Goal: Task Accomplishment & Management: Complete application form

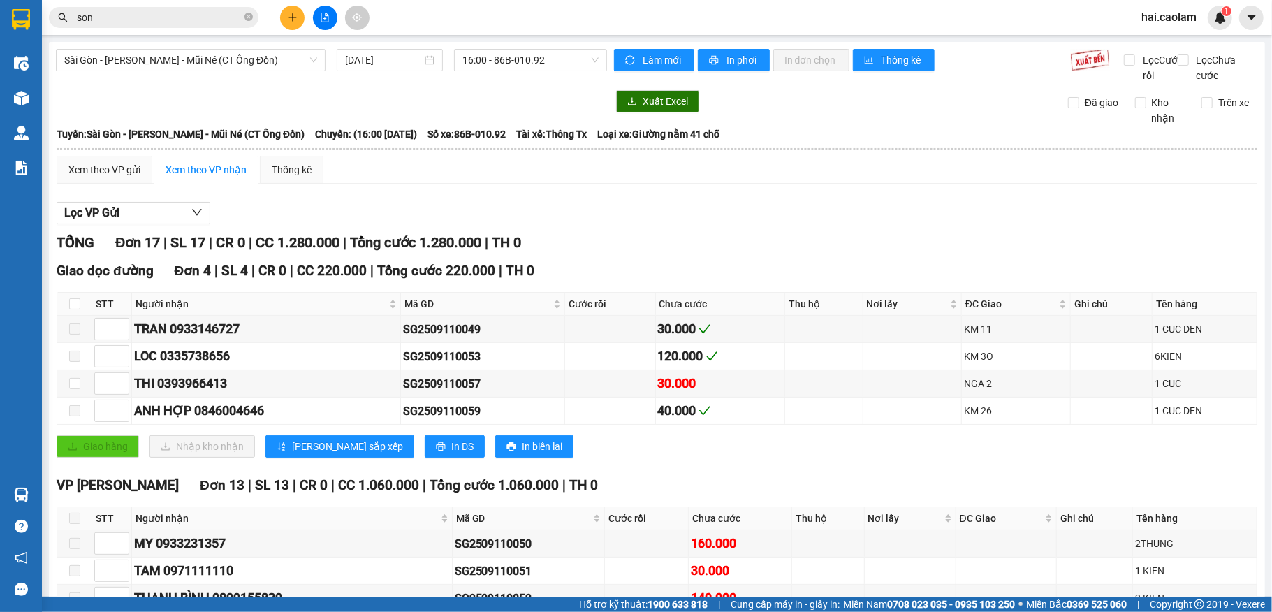
scroll to position [388, 0]
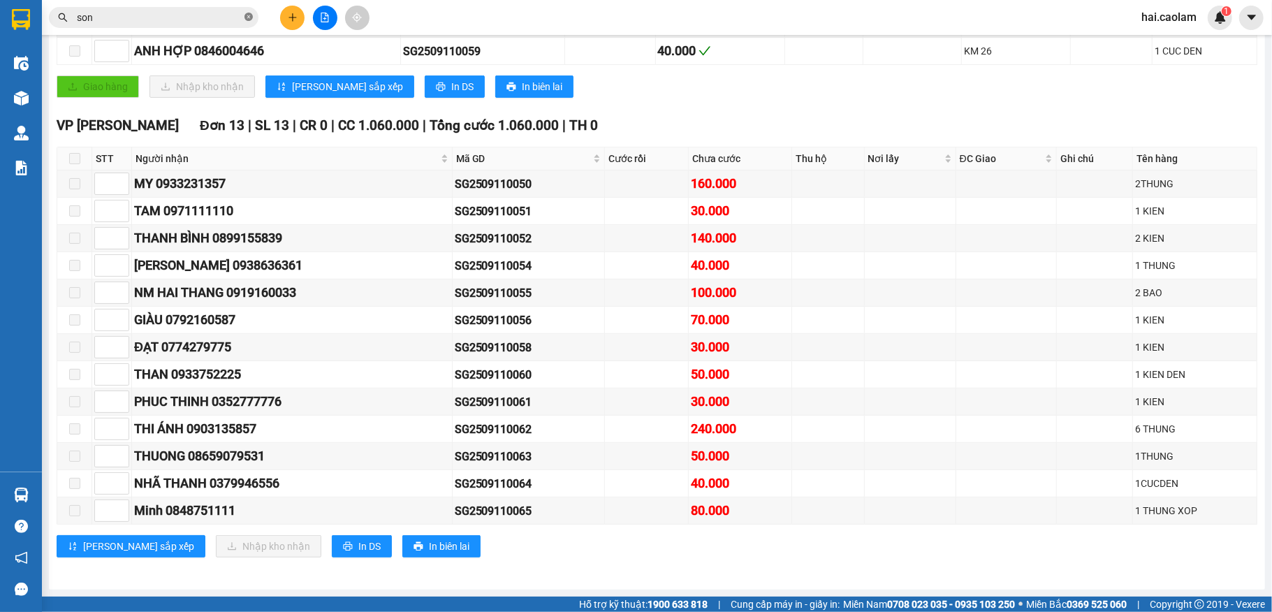
click at [249, 17] on icon "close-circle" at bounding box center [248, 17] width 8 height 8
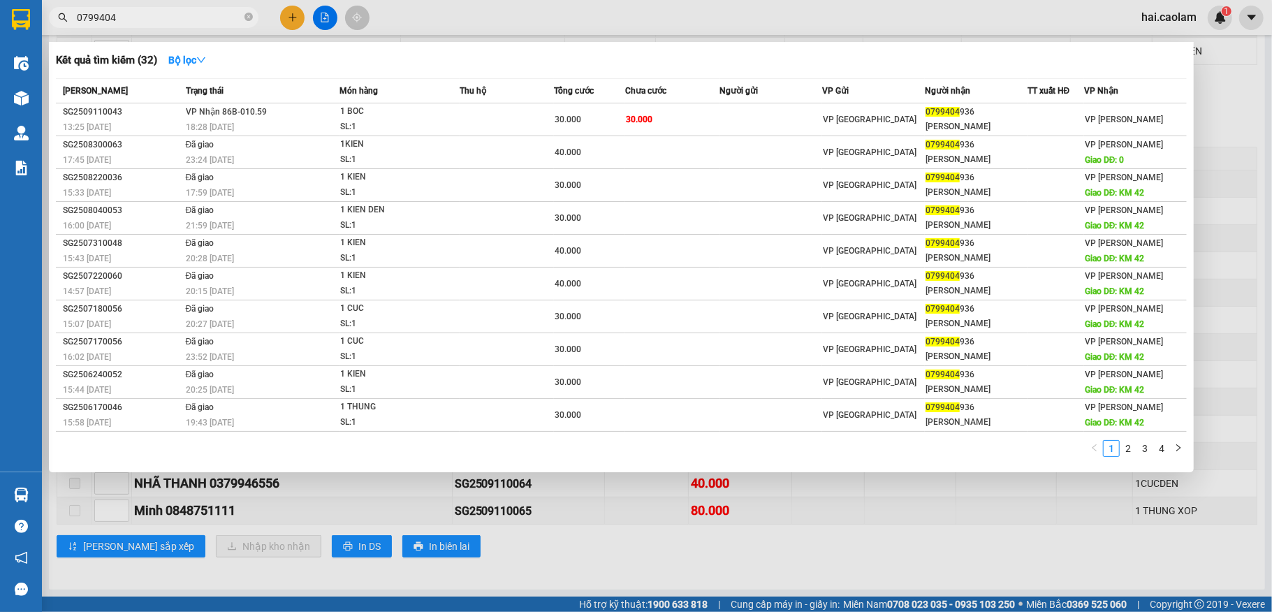
type input "0799404"
click at [302, 8] on div at bounding box center [636, 306] width 1272 height 612
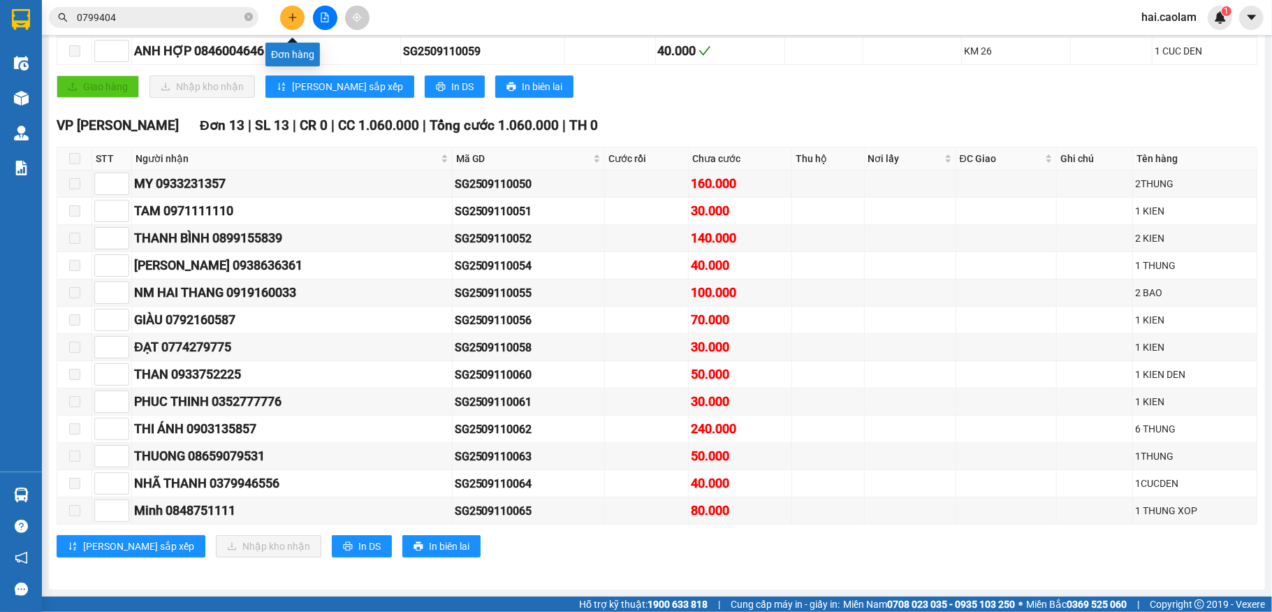
click at [293, 14] on icon "plus" at bounding box center [293, 18] width 10 height 10
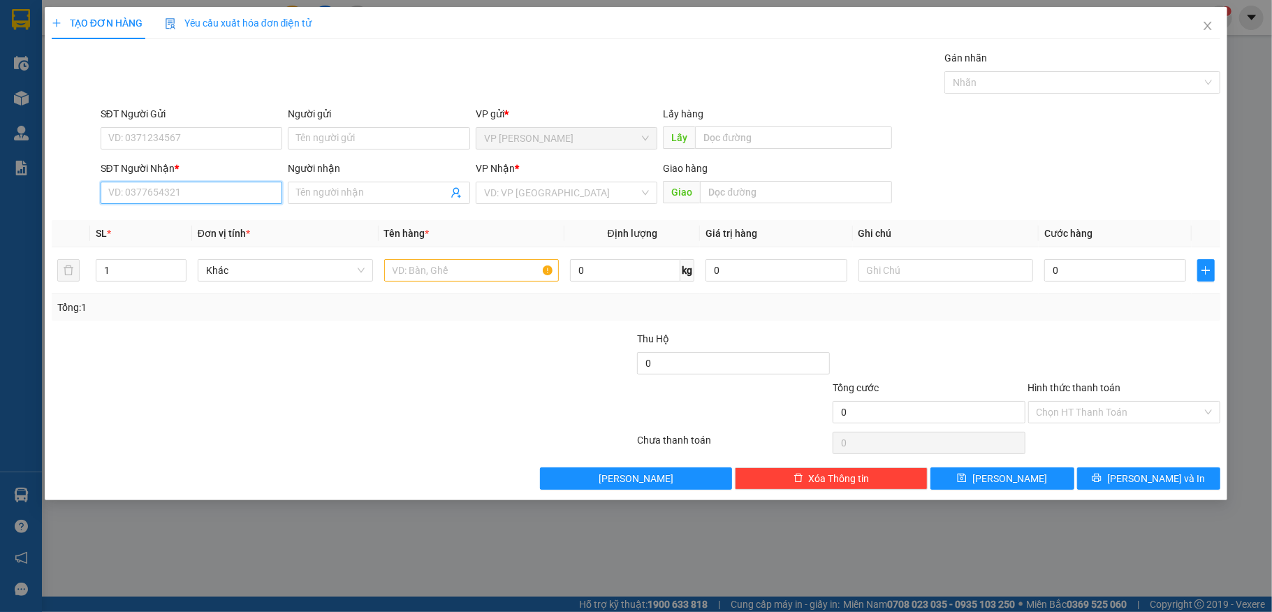
click at [174, 193] on input "SĐT Người Nhận *" at bounding box center [192, 193] width 182 height 22
type input "0914551315"
click at [383, 194] on input "Người nhận" at bounding box center [372, 192] width 152 height 15
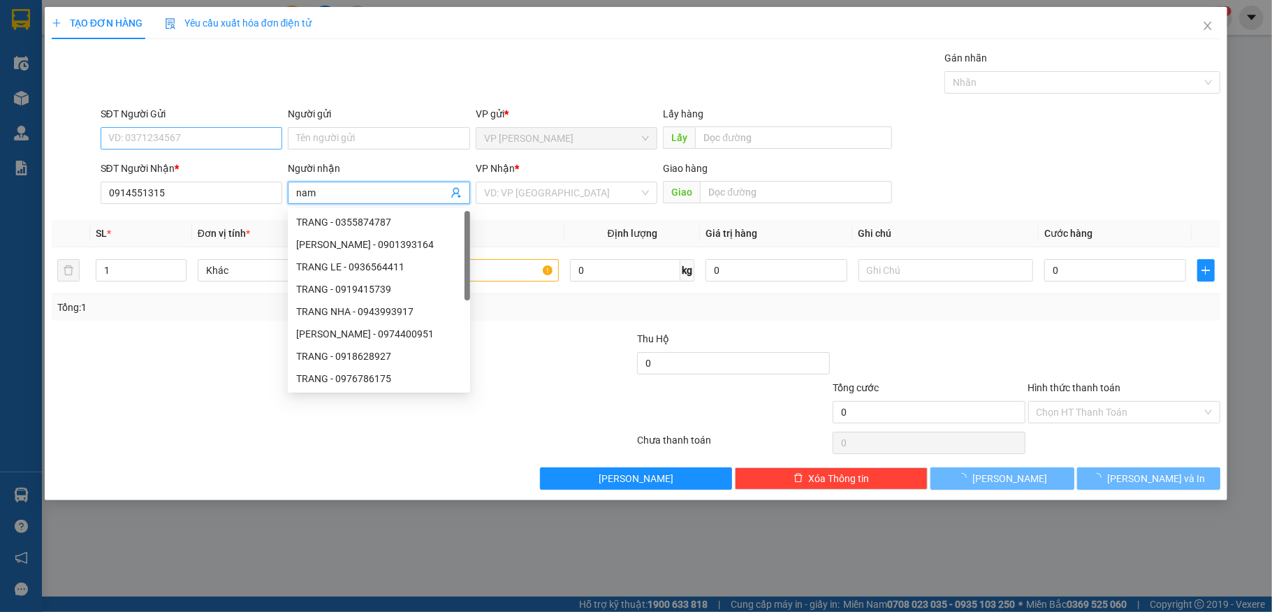
type input "nam"
click at [185, 135] on input "SĐT Người Gửi" at bounding box center [192, 138] width 182 height 22
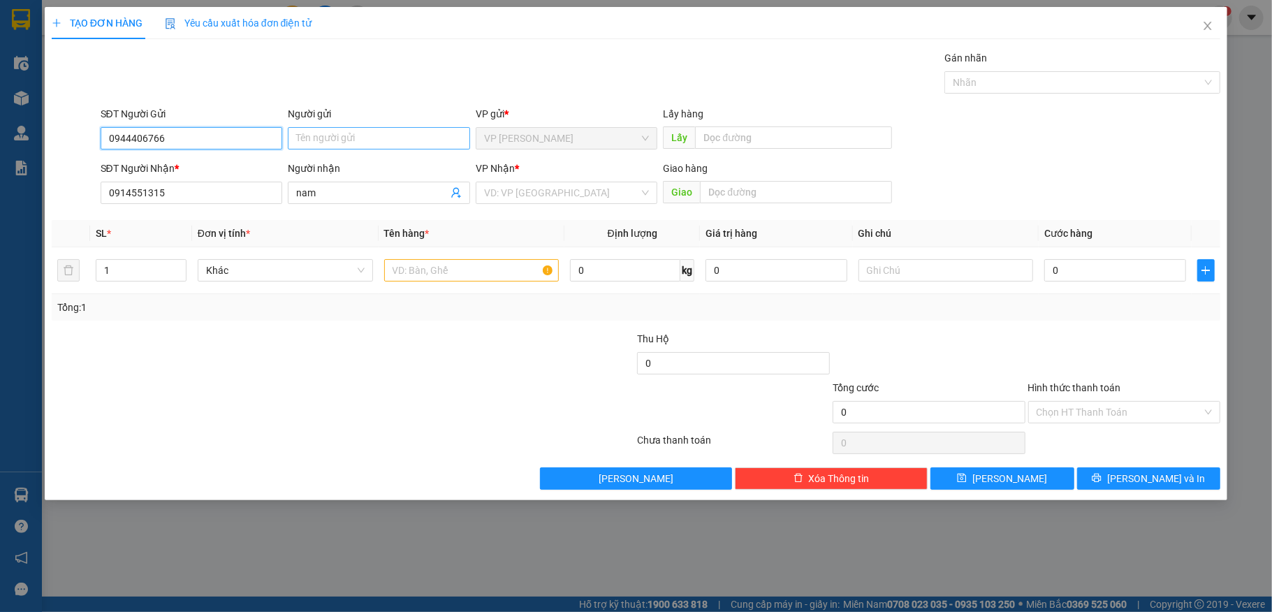
type input "0944406766"
click at [400, 143] on input "Người gửi" at bounding box center [379, 138] width 182 height 22
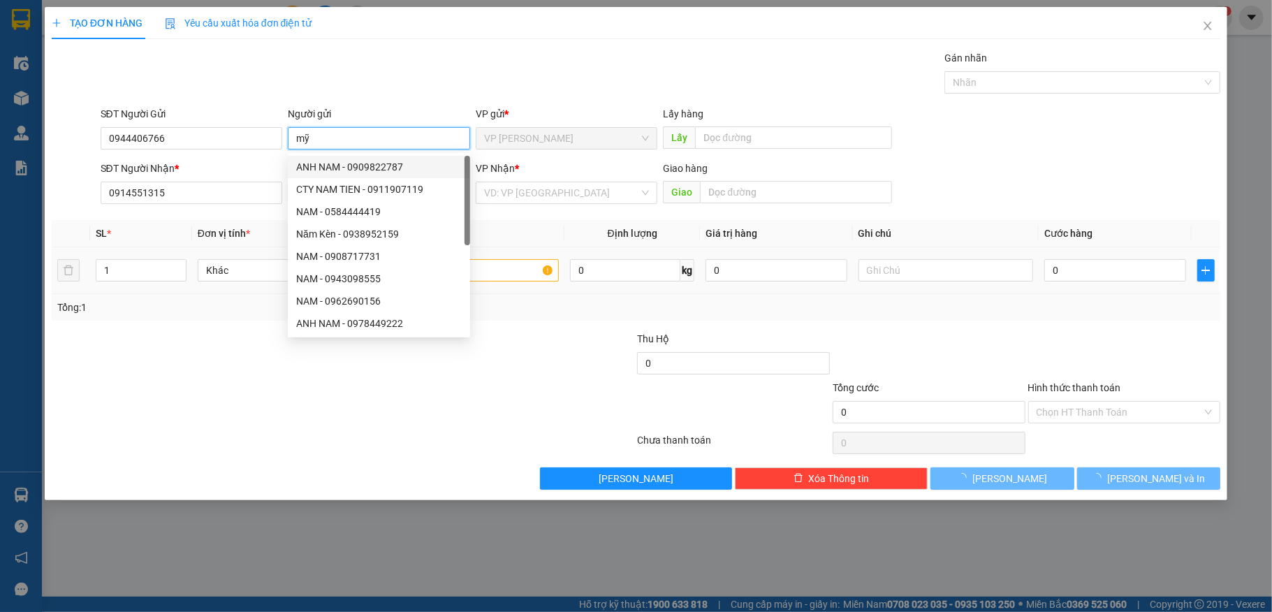
type input "mỹ"
click at [510, 274] on input "text" at bounding box center [471, 270] width 175 height 22
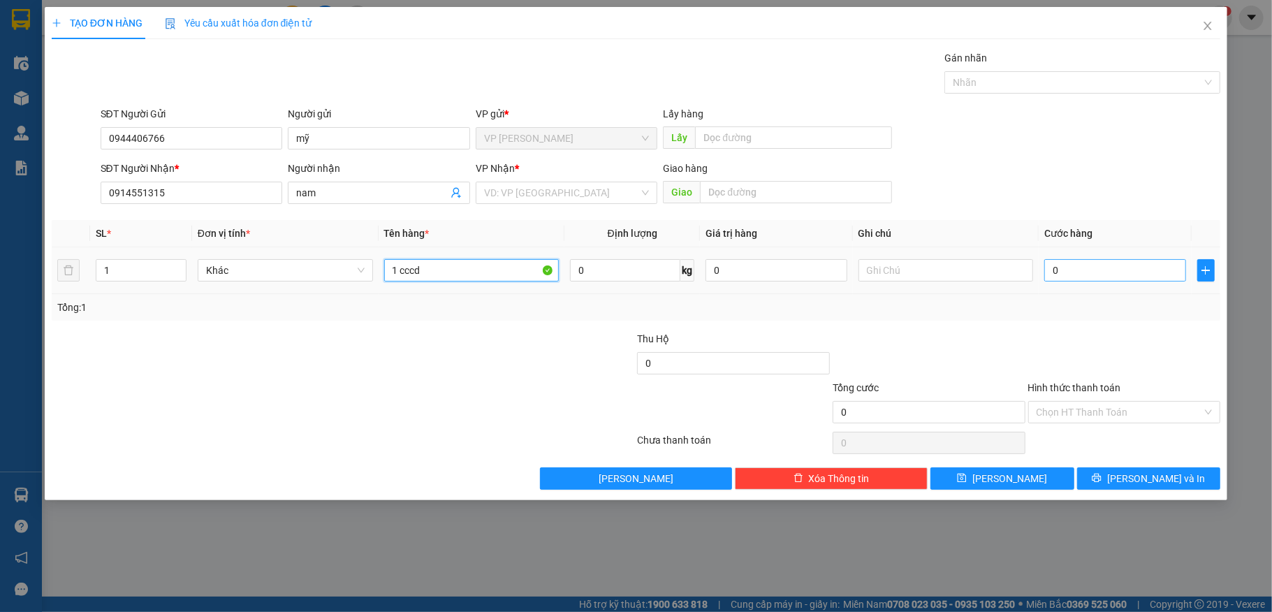
type input "1 cccd"
click at [1144, 272] on input "0" at bounding box center [1114, 270] width 141 height 22
type input "2"
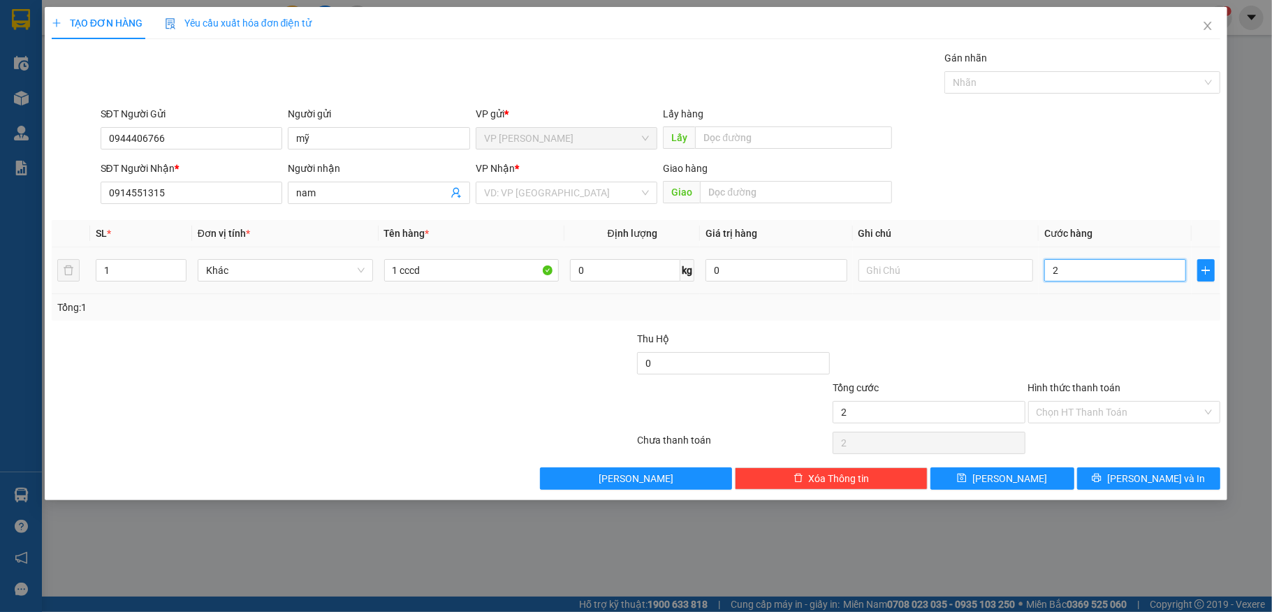
type input "20"
drag, startPoint x: 1127, startPoint y: 425, endPoint x: 1132, endPoint y: 411, distance: 15.7
click at [1127, 425] on div "Hình thức thanh toán Chọn HT Thanh Toán" at bounding box center [1124, 404] width 193 height 49
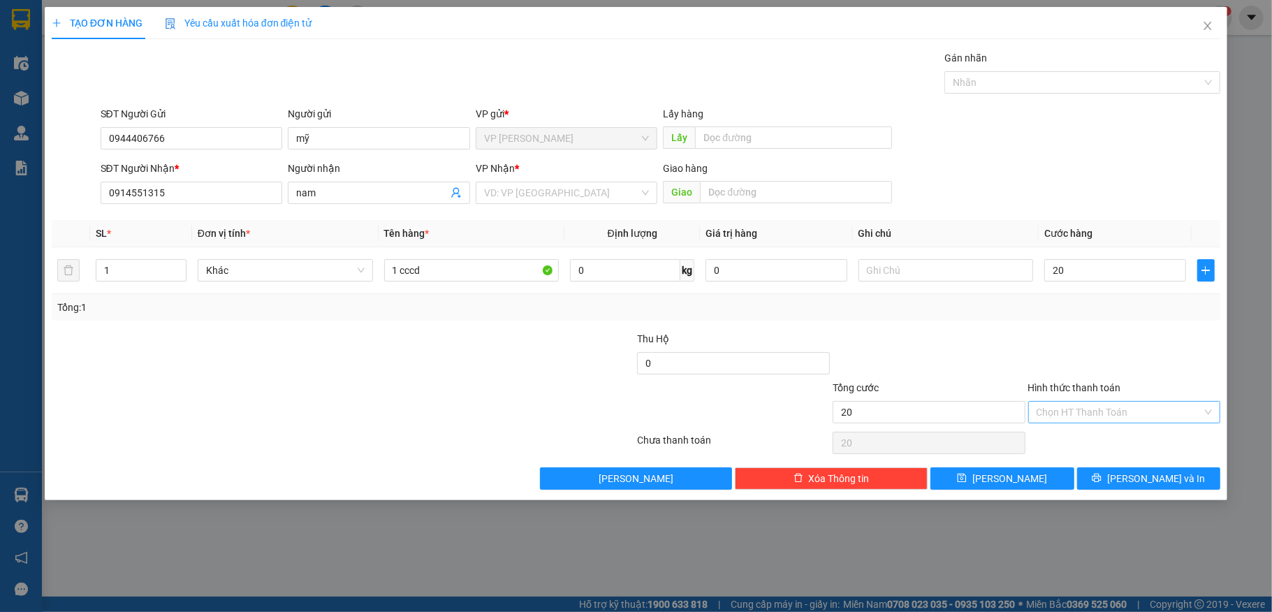
type input "20.000"
click at [1133, 408] on input "Hình thức thanh toán" at bounding box center [1119, 412] width 166 height 21
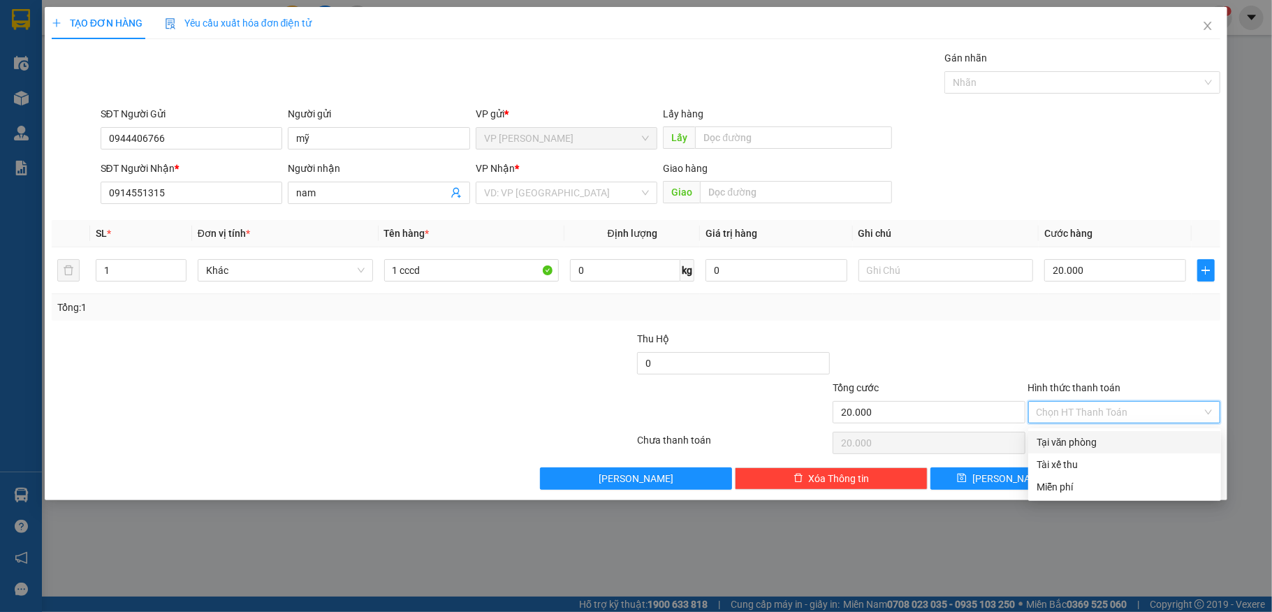
drag, startPoint x: 1099, startPoint y: 445, endPoint x: 1076, endPoint y: 469, distance: 33.6
click at [1099, 445] on div "Tại văn phòng" at bounding box center [1124, 441] width 176 height 15
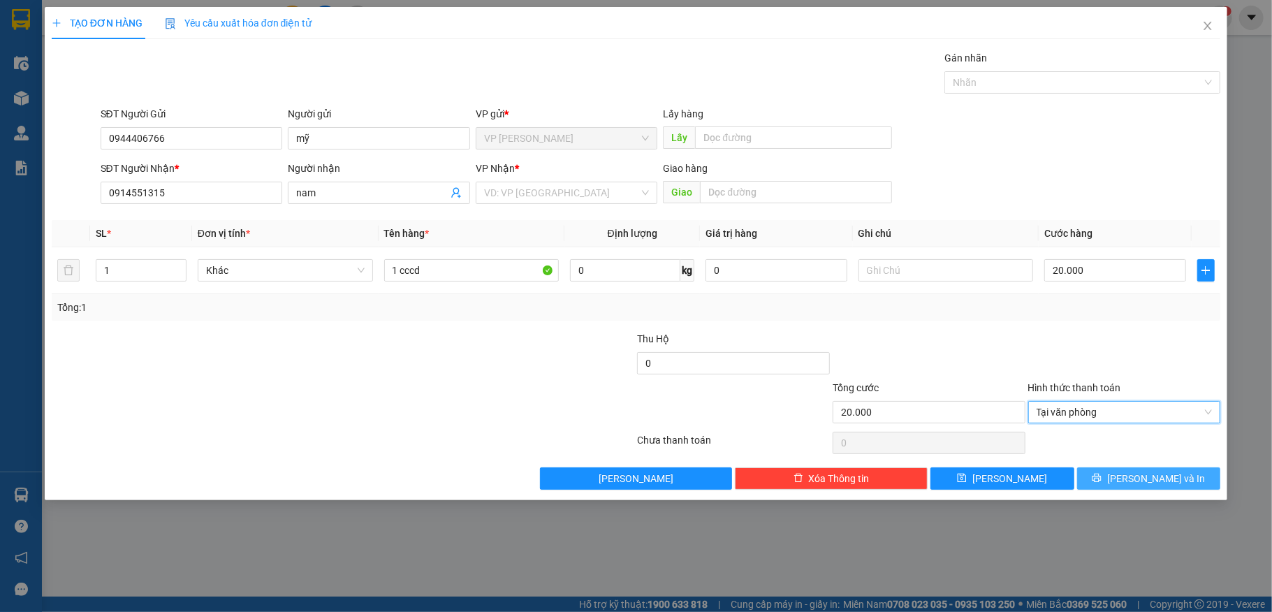
drag, startPoint x: 1124, startPoint y: 483, endPoint x: 1127, endPoint y: 437, distance: 46.2
click at [1127, 465] on div "Transit Pickup Surcharge Ids Transit Deliver Surcharge Ids Transit Deliver Surc…" at bounding box center [636, 269] width 1169 height 439
click at [1134, 470] on button "[PERSON_NAME] và In" at bounding box center [1149, 478] width 144 height 22
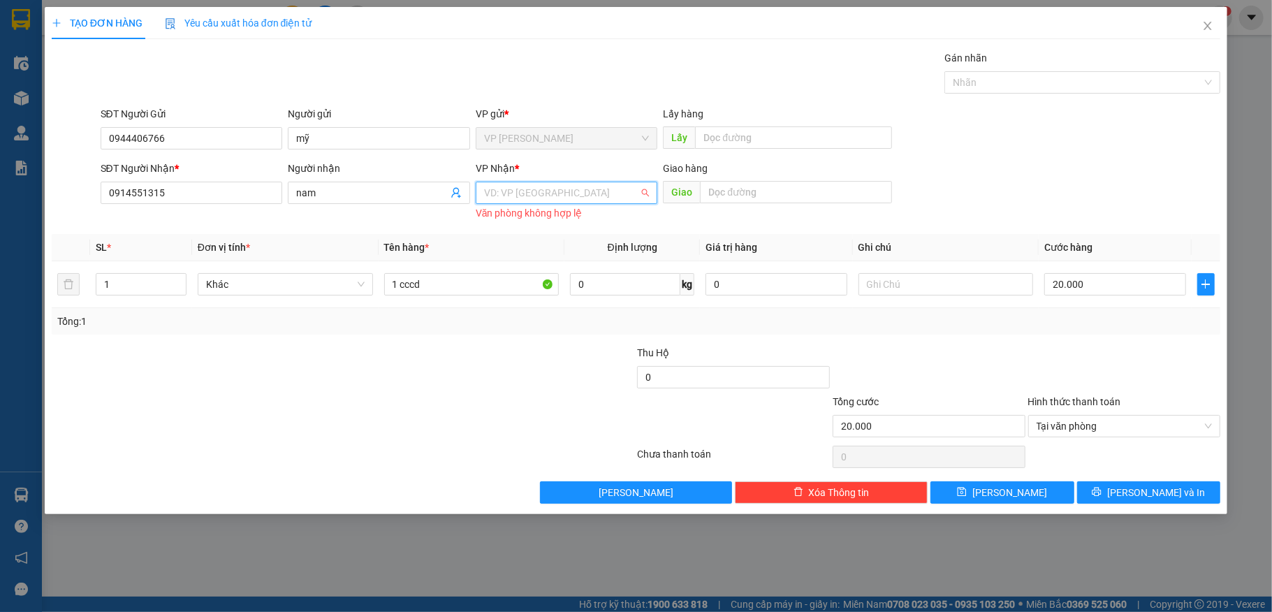
click at [552, 197] on input "search" at bounding box center [562, 192] width 156 height 21
click at [566, 223] on div "VP [GEOGRAPHIC_DATA]" at bounding box center [567, 221] width 166 height 15
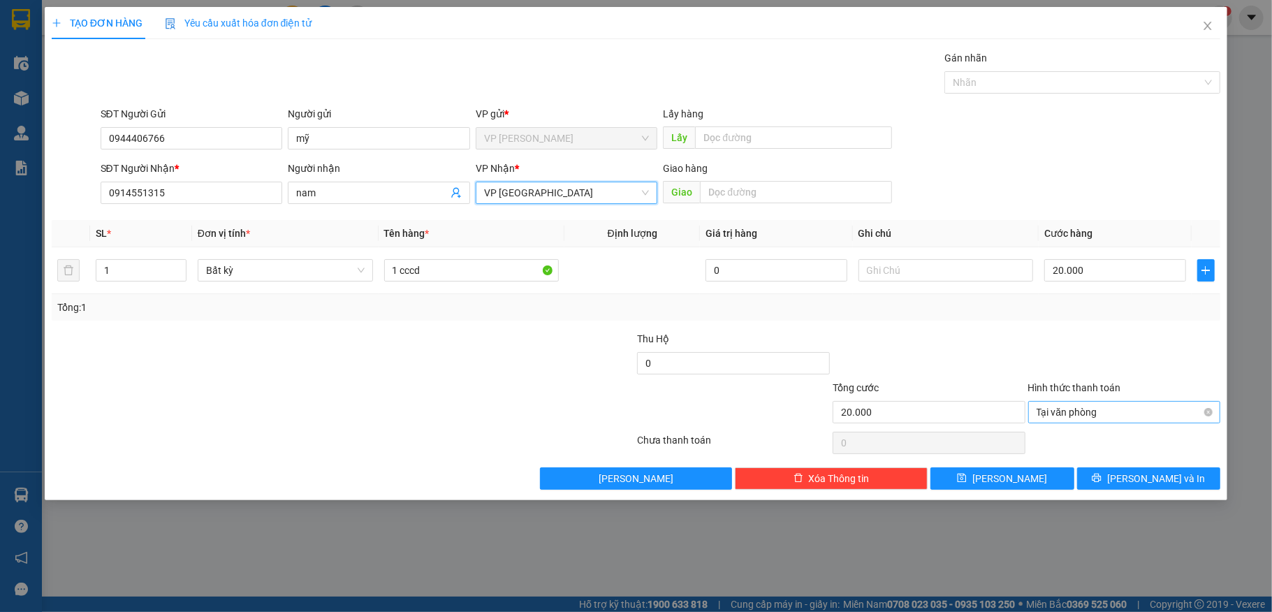
click at [1046, 414] on span "Tại văn phòng" at bounding box center [1124, 412] width 176 height 21
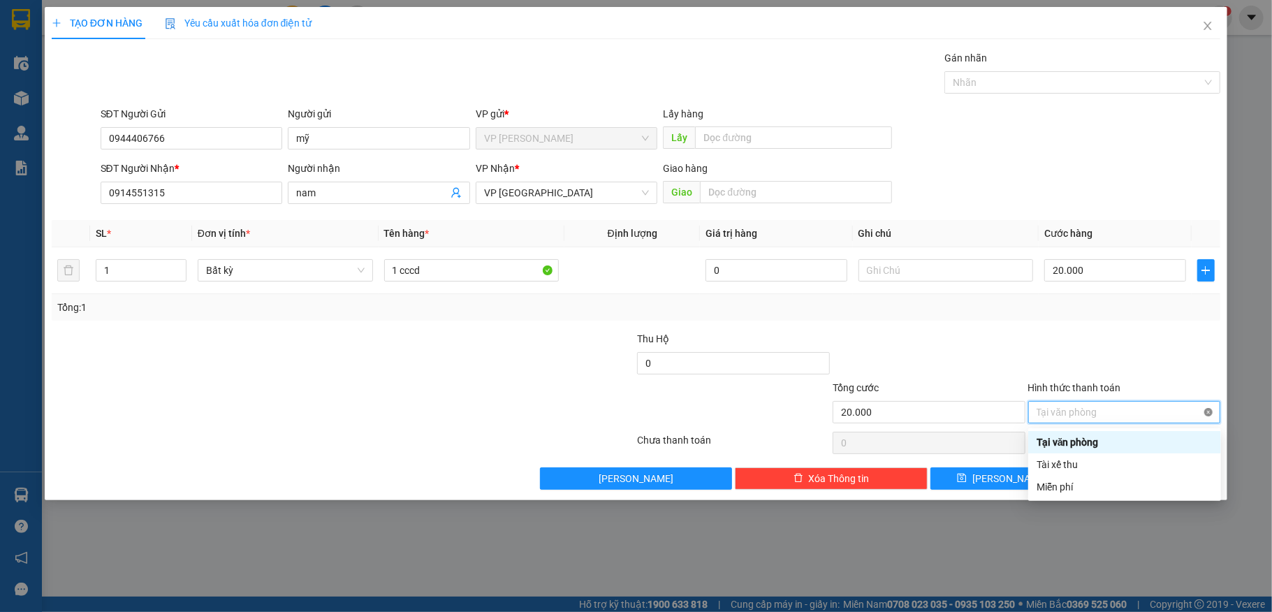
type input "20.000"
drag, startPoint x: 937, startPoint y: 366, endPoint x: 1018, endPoint y: 394, distance: 85.7
click at [939, 366] on div at bounding box center [929, 355] width 196 height 49
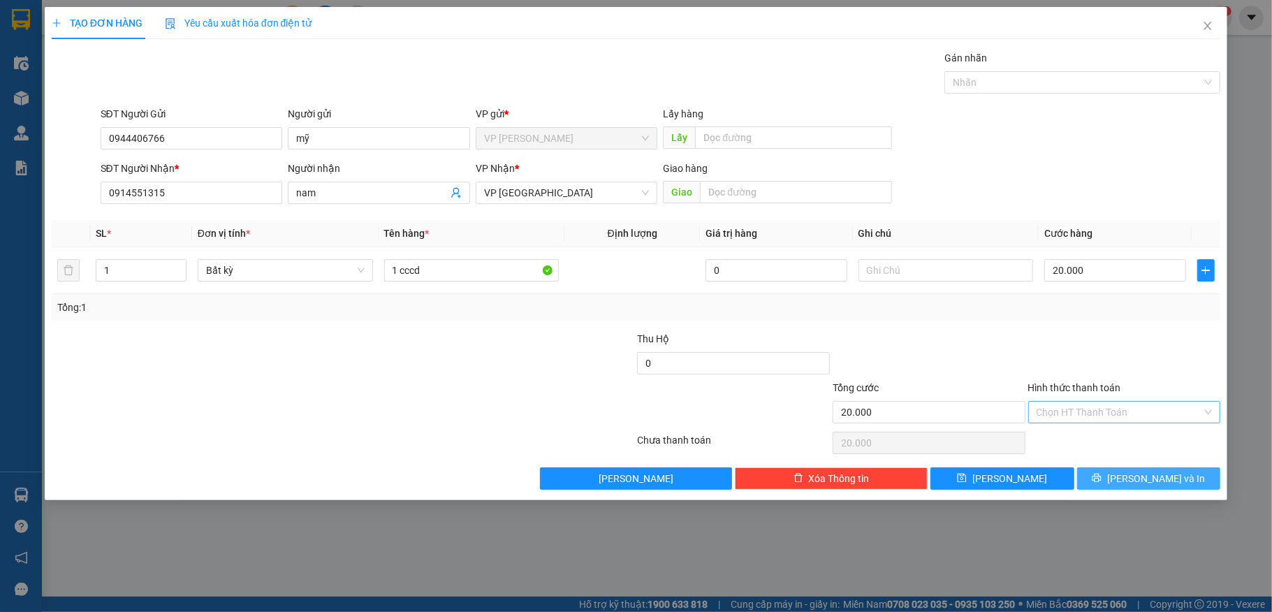
click at [1108, 473] on button "[PERSON_NAME] và In" at bounding box center [1149, 478] width 144 height 22
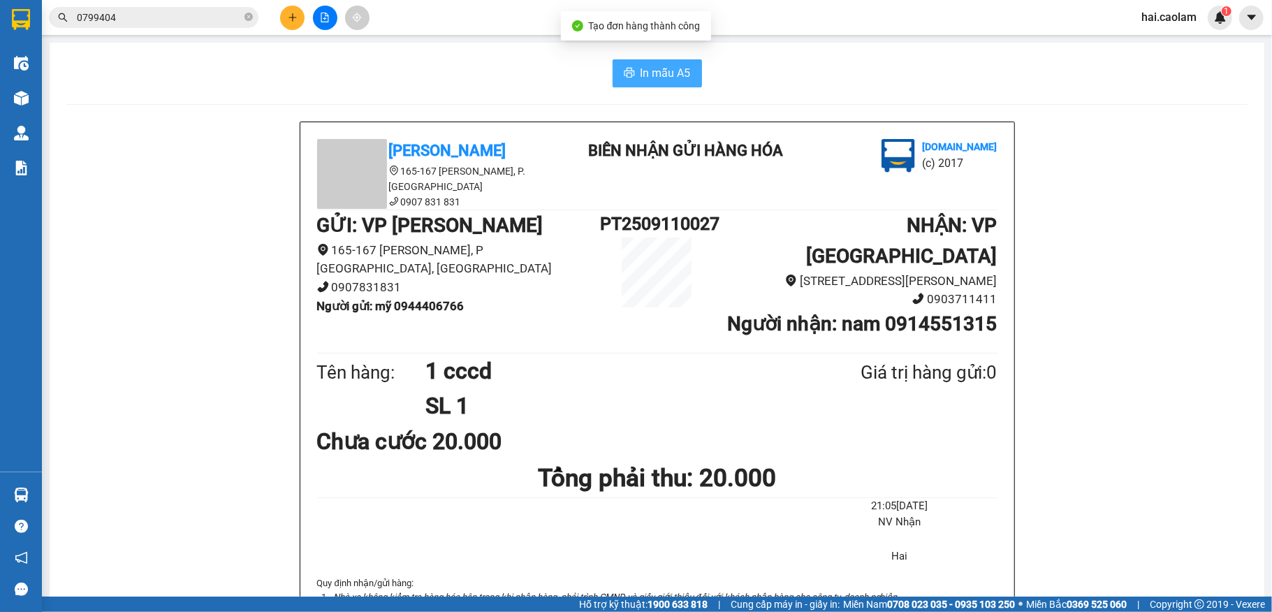
click at [650, 71] on span "In mẫu A5" at bounding box center [665, 72] width 50 height 17
click at [939, 381] on div "Tên hàng: 1 cccd SL 1 Giá trị hàng gửi: 0" at bounding box center [657, 388] width 680 height 71
click at [941, 383] on div "Tên hàng: 1 cccd SL 1 Giá trị hàng gửi: 0" at bounding box center [657, 388] width 680 height 71
drag, startPoint x: 844, startPoint y: 341, endPoint x: 1010, endPoint y: 372, distance: 168.5
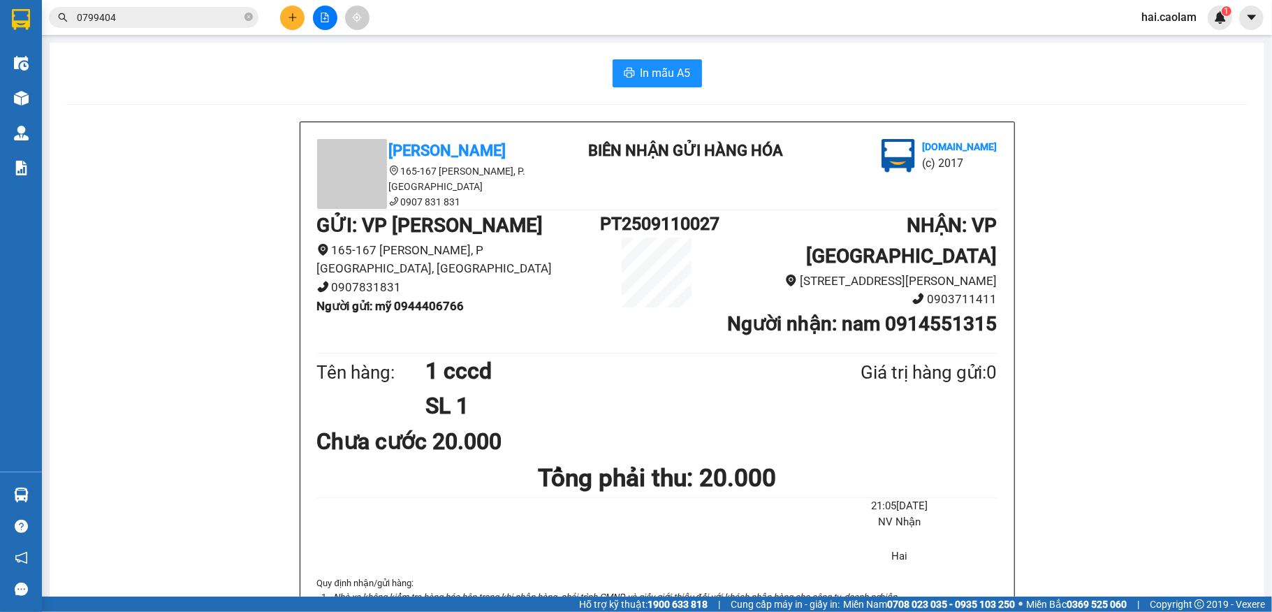
drag, startPoint x: 928, startPoint y: 411, endPoint x: 828, endPoint y: 416, distance: 100.0
click at [917, 424] on div "Chưa cước 20.000" at bounding box center [657, 441] width 680 height 35
drag, startPoint x: 527, startPoint y: 444, endPoint x: 802, endPoint y: 454, distance: 275.4
click at [799, 476] on div "[PERSON_NAME] 165-167 [PERSON_NAME], P. [GEOGRAPHIC_DATA] 0907 831 831 BIÊN NHẬ…" at bounding box center [657, 421] width 714 height 599
click at [250, 12] on span at bounding box center [248, 17] width 8 height 13
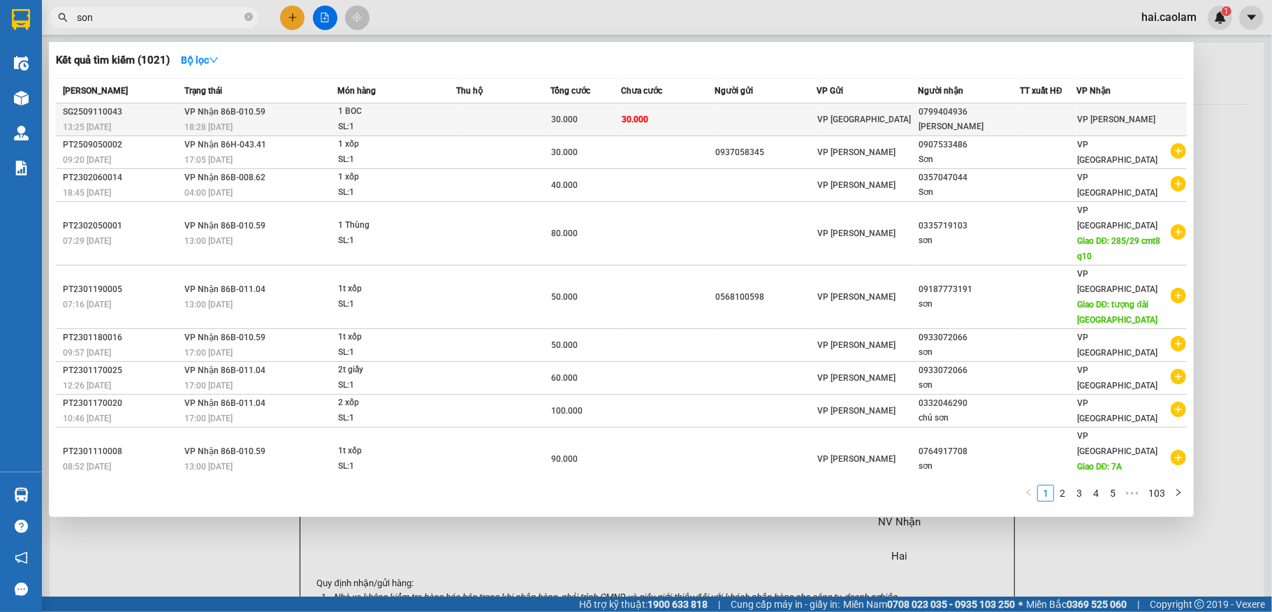
type input "son"
click at [520, 116] on td at bounding box center [504, 119] width 94 height 33
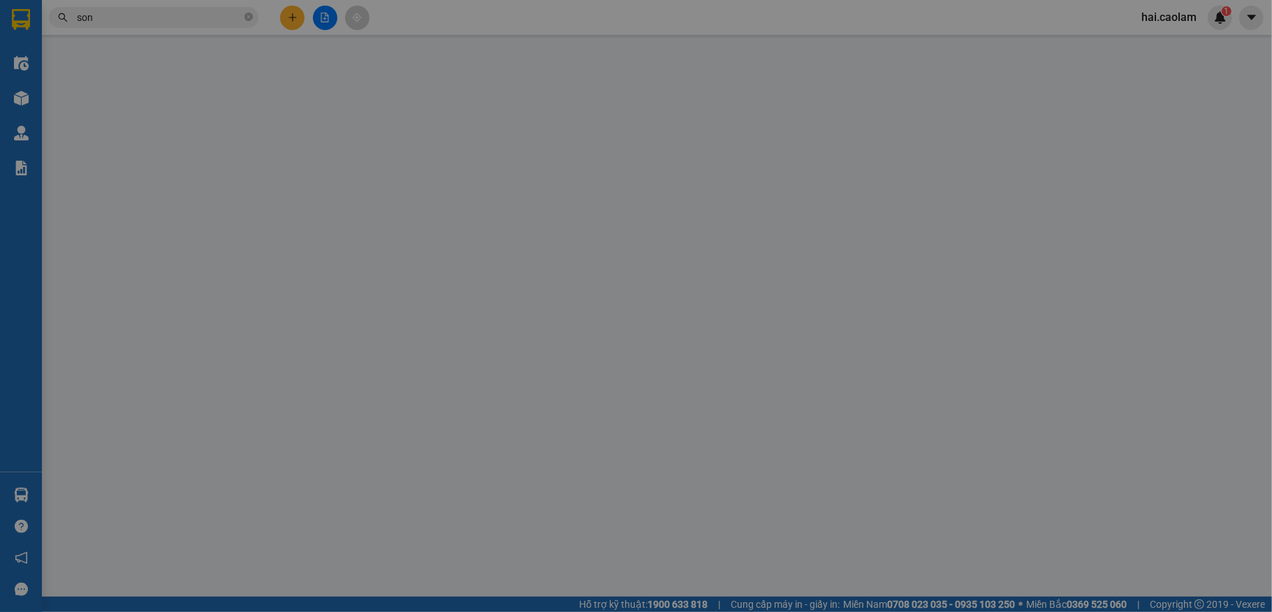
type input "0799404936"
type input "[PERSON_NAME]"
type input "30.000"
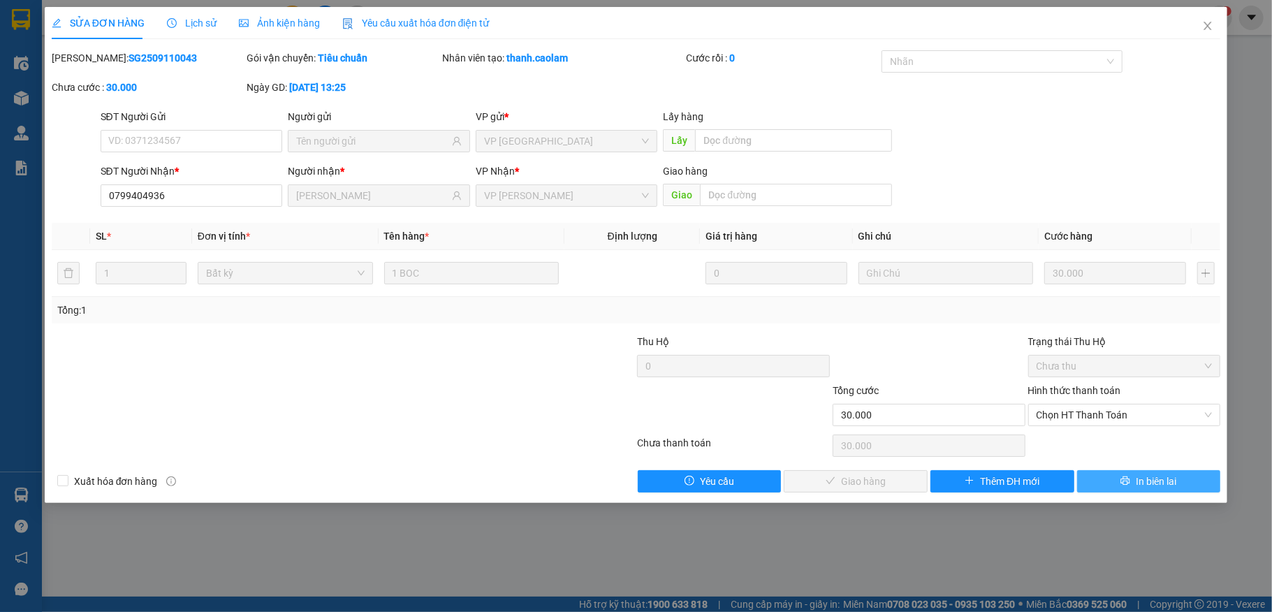
click at [1133, 486] on button "In biên lai" at bounding box center [1149, 481] width 144 height 22
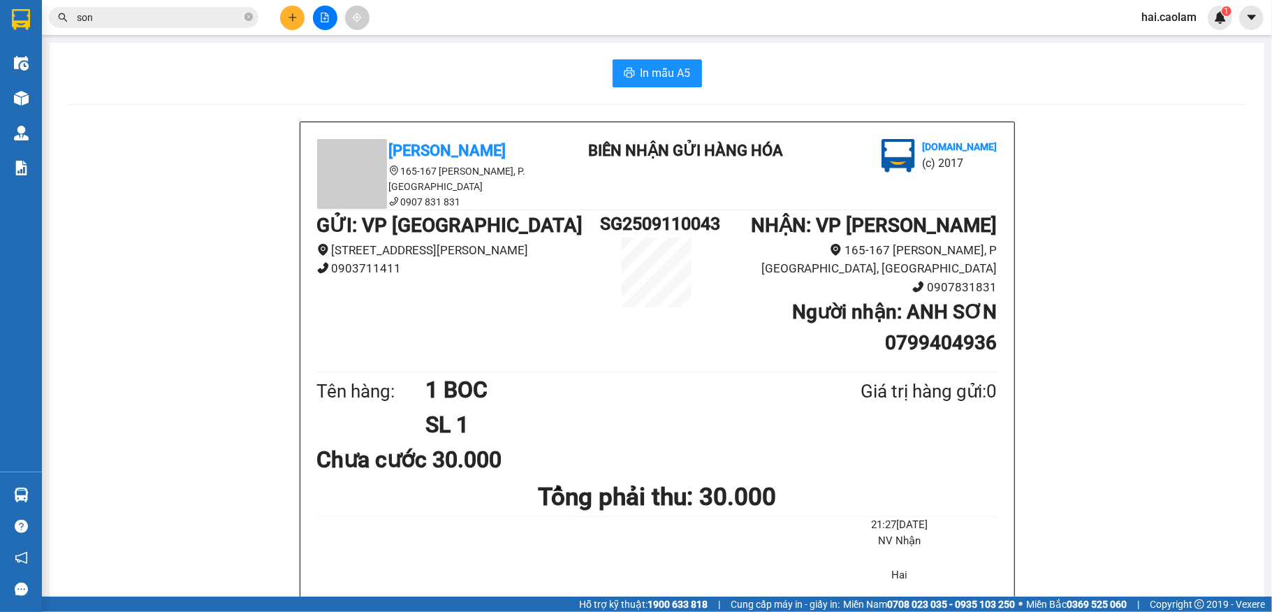
click at [235, 22] on input "son" at bounding box center [159, 17] width 165 height 15
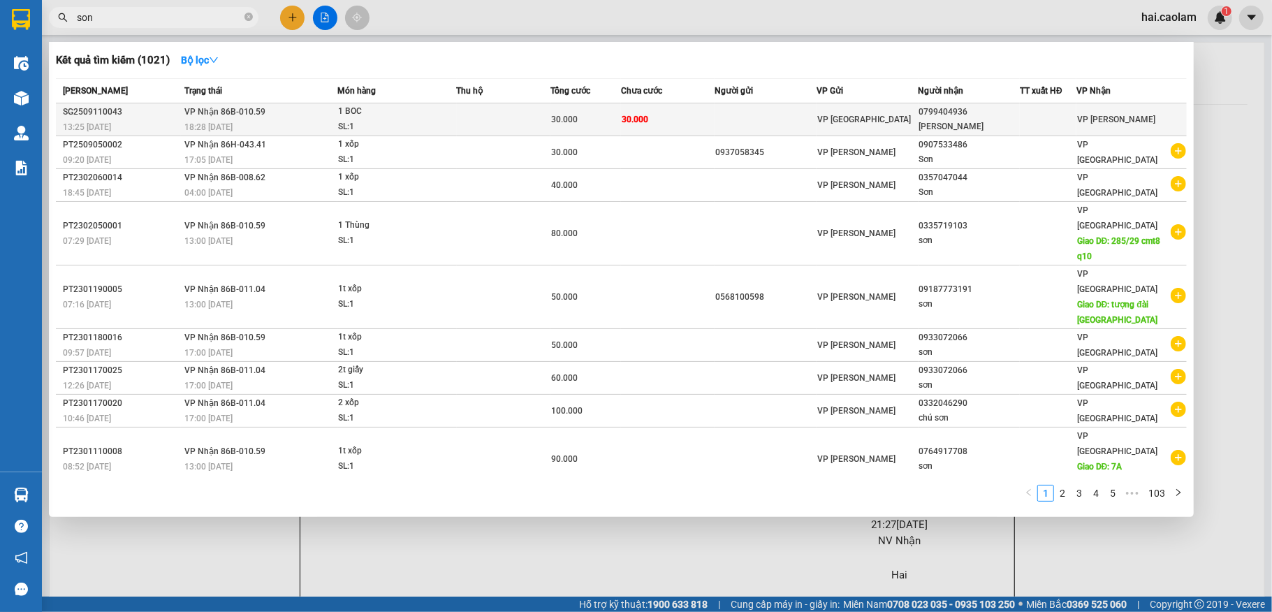
click at [489, 112] on td at bounding box center [504, 119] width 94 height 33
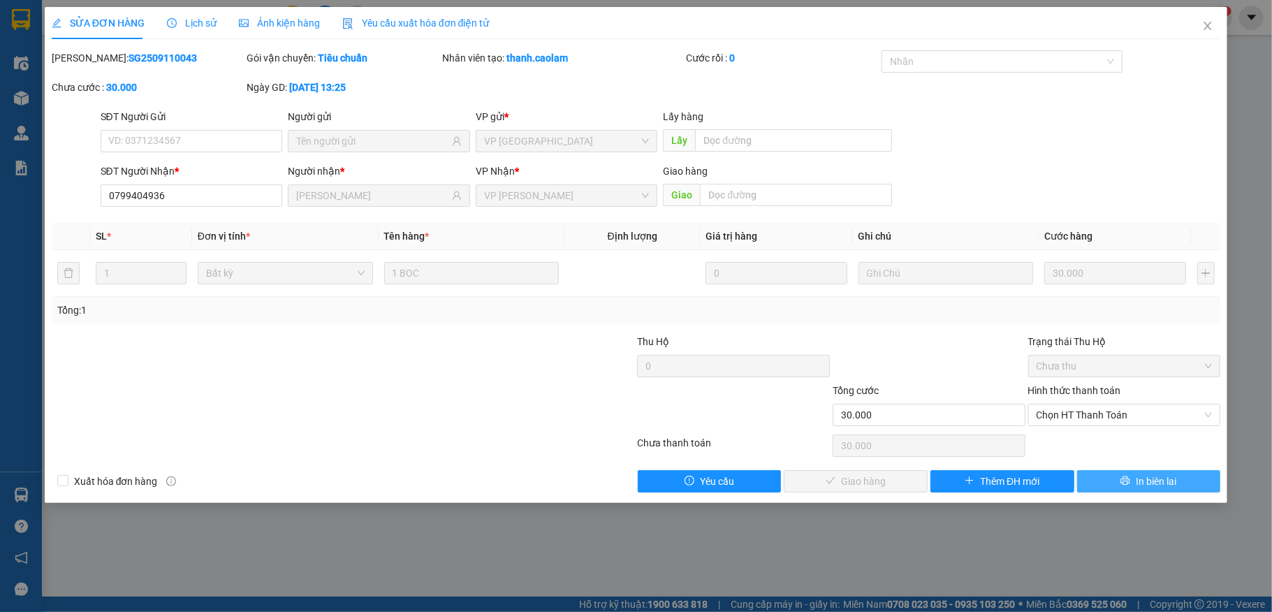
click at [1157, 473] on button "In biên lai" at bounding box center [1149, 481] width 144 height 22
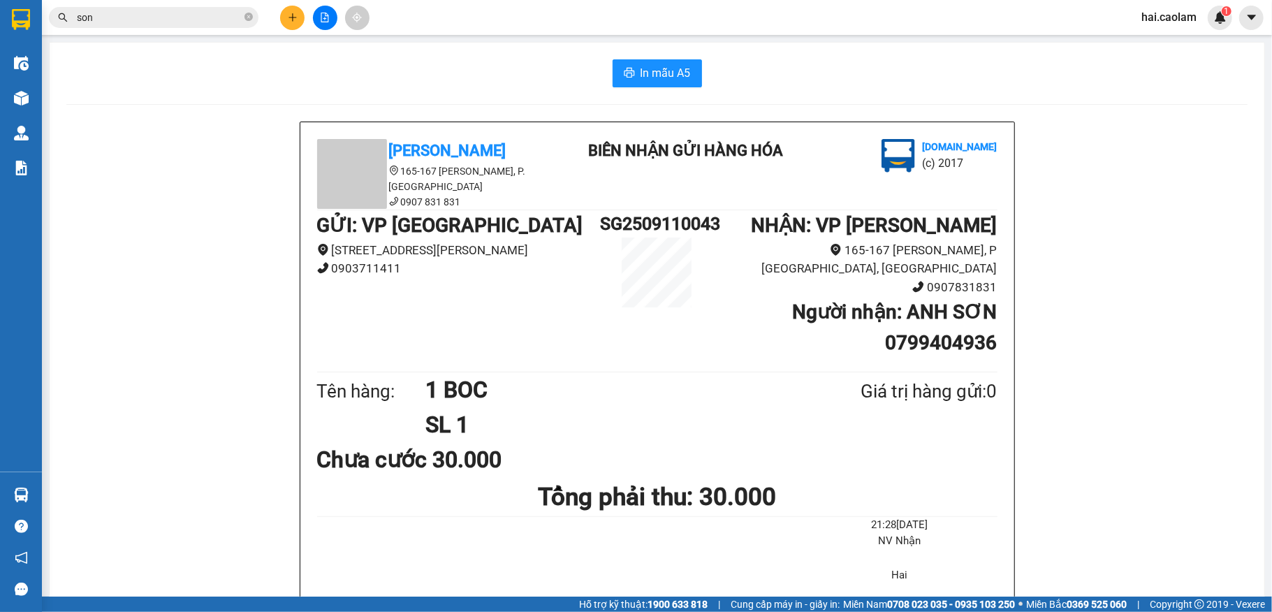
click at [247, 20] on icon "close-circle" at bounding box center [248, 17] width 8 height 8
